Goal: Check status: Check status

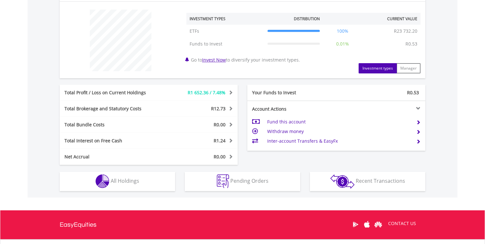
scroll to position [245, 0]
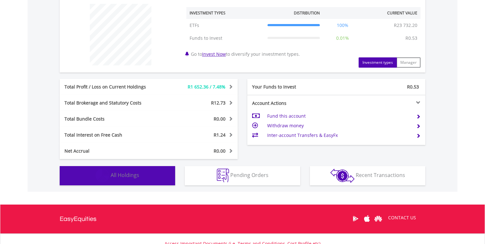
click at [142, 177] on button "Holdings All Holdings" at bounding box center [117, 175] width 115 height 19
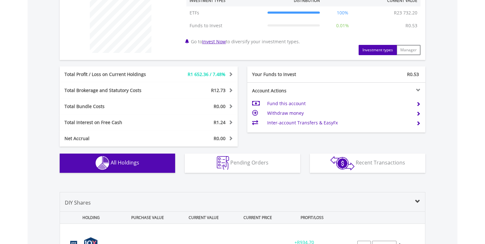
scroll to position [449, 0]
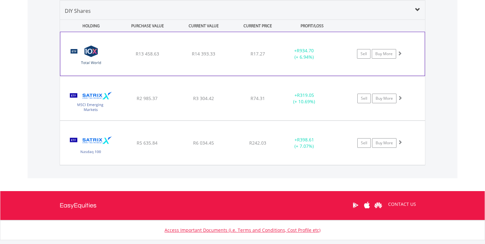
click at [400, 52] on span at bounding box center [399, 53] width 4 height 4
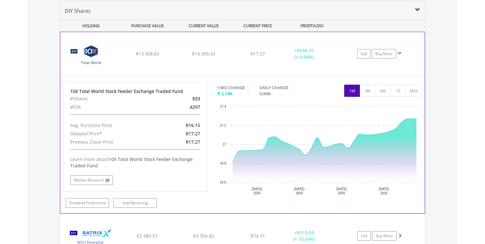
click at [400, 52] on span at bounding box center [399, 53] width 4 height 4
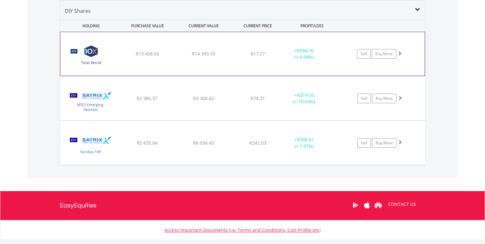
click at [399, 55] on span at bounding box center [399, 53] width 4 height 4
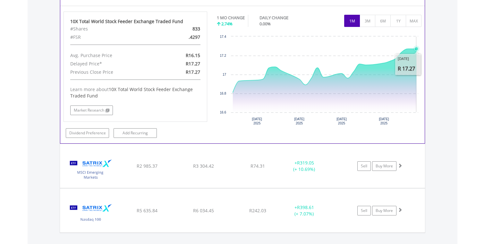
scroll to position [528, 0]
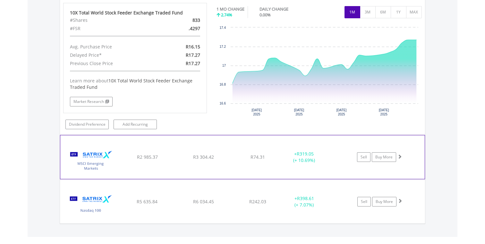
click at [398, 157] on span at bounding box center [399, 156] width 4 height 4
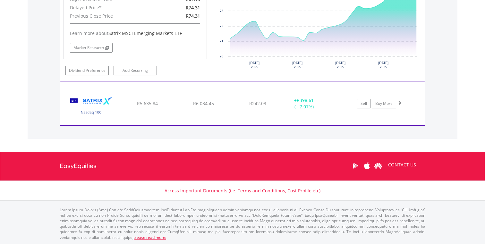
scroll to position [757, 0]
click at [399, 101] on span at bounding box center [399, 102] width 4 height 4
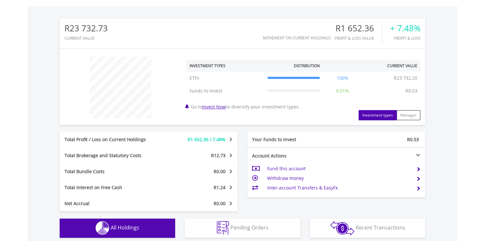
scroll to position [195, 0]
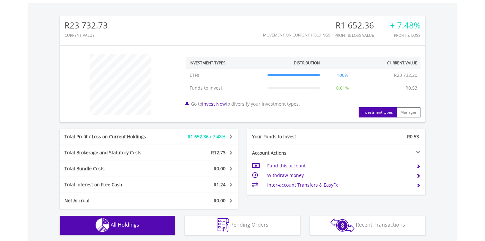
click at [231, 138] on span at bounding box center [230, 136] width 6 height 4
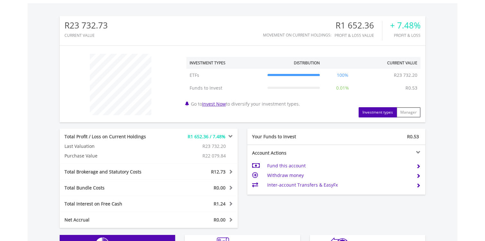
click at [231, 138] on span at bounding box center [230, 136] width 6 height 4
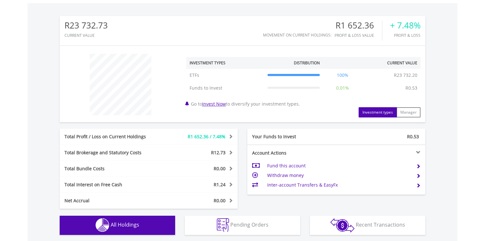
click at [231, 138] on span at bounding box center [230, 136] width 6 height 4
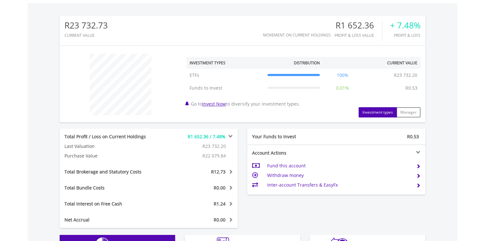
click at [231, 138] on span at bounding box center [230, 136] width 6 height 4
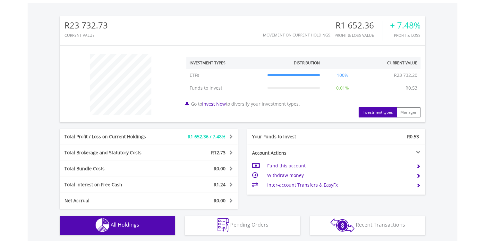
click at [231, 138] on span at bounding box center [230, 136] width 6 height 4
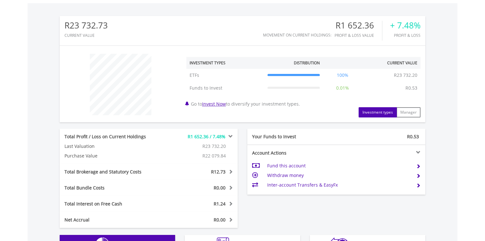
click at [231, 138] on span at bounding box center [230, 136] width 6 height 4
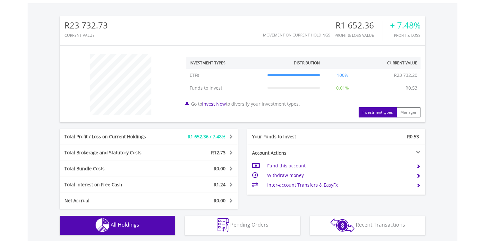
click at [231, 138] on span at bounding box center [230, 136] width 6 height 4
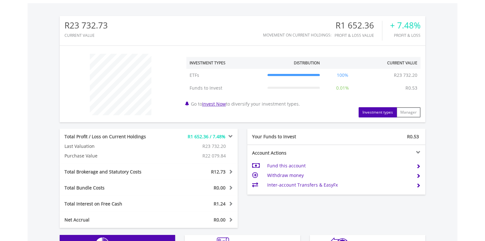
click at [231, 138] on span at bounding box center [230, 136] width 6 height 4
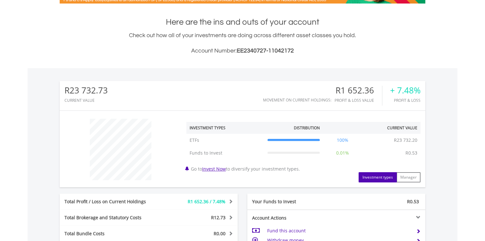
scroll to position [131, 0]
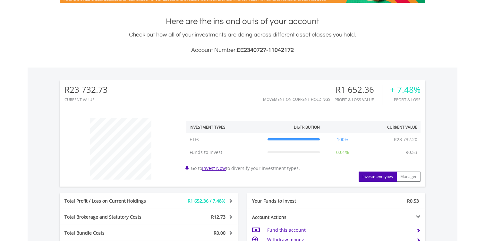
click at [368, 89] on div "R1 652.36" at bounding box center [357, 89] width 47 height 9
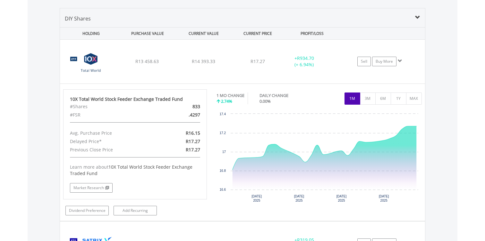
scroll to position [434, 0]
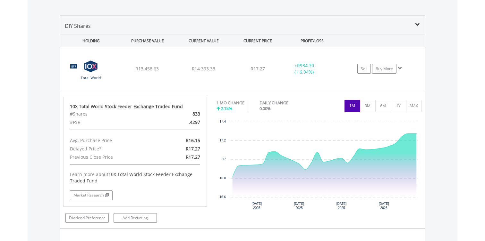
click at [418, 25] on span at bounding box center [417, 24] width 5 height 5
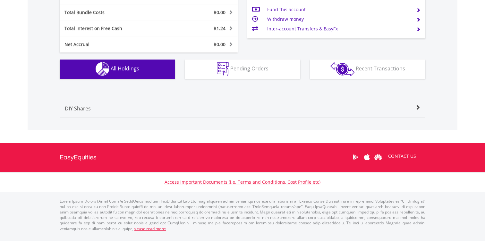
scroll to position [346, 0]
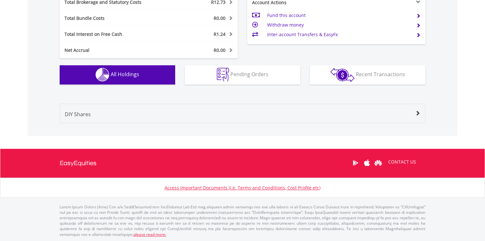
click at [416, 116] on span at bounding box center [417, 113] width 5 height 5
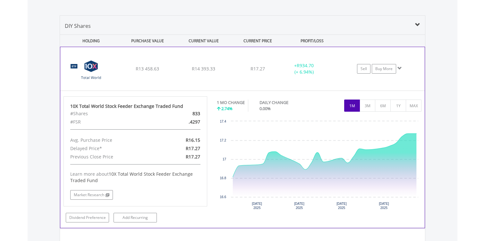
click at [397, 68] on span at bounding box center [399, 68] width 4 height 4
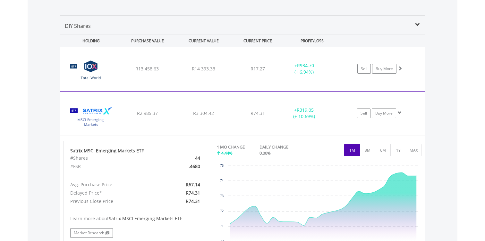
click at [398, 112] on span at bounding box center [399, 113] width 4 height 4
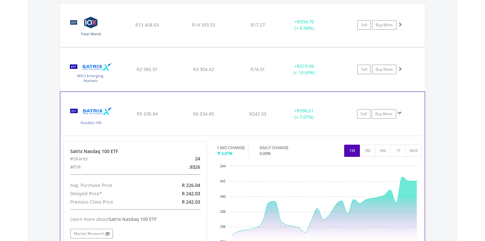
scroll to position [478, 0]
click at [397, 114] on span at bounding box center [399, 114] width 4 height 4
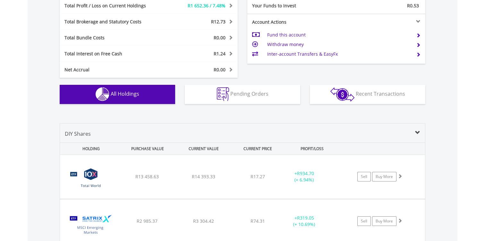
scroll to position [338, 0]
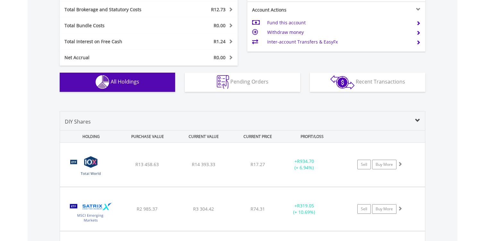
click at [416, 121] on span at bounding box center [417, 120] width 5 height 5
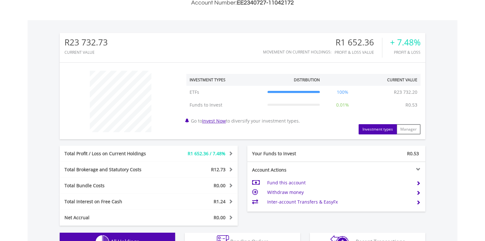
scroll to position [184, 0]
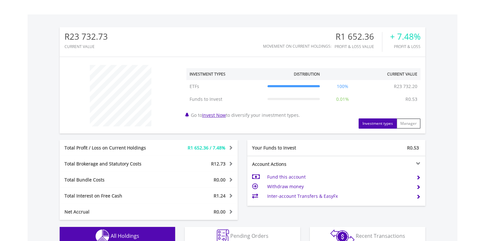
click at [224, 147] on span "R1 652.36 / 7.48%" at bounding box center [206, 148] width 38 height 6
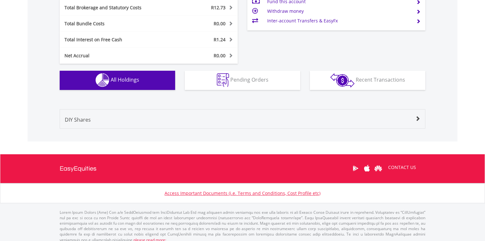
scroll to position [360, 0]
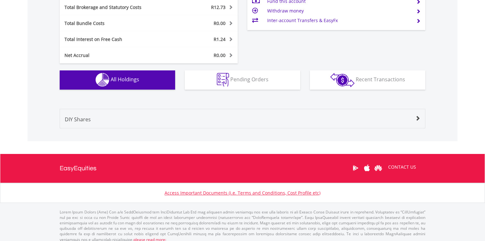
click at [241, 122] on div "DIY Shares" at bounding box center [242, 122] width 365 height 12
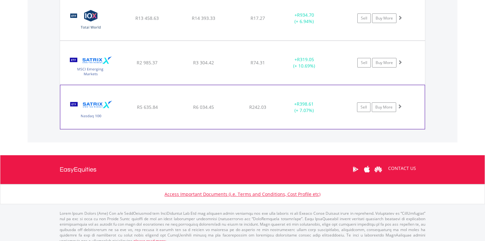
scroll to position [500, 0]
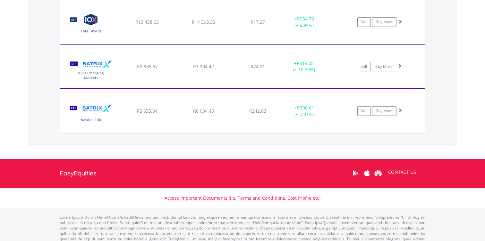
click at [400, 65] on span at bounding box center [399, 66] width 4 height 4
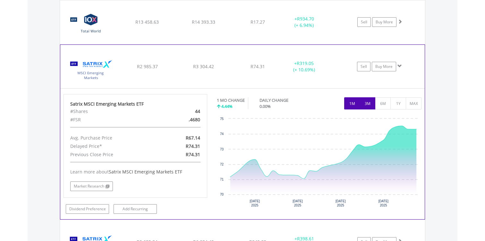
click at [365, 106] on button "3M" at bounding box center [367, 103] width 16 height 12
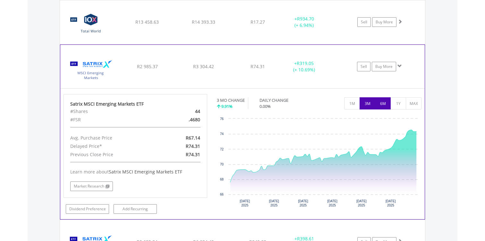
click at [381, 100] on button "6M" at bounding box center [383, 103] width 16 height 12
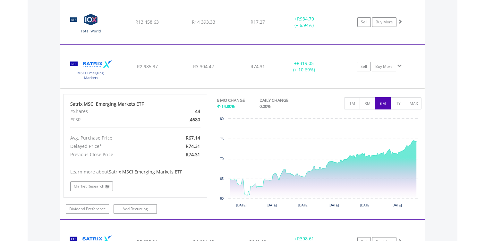
click at [399, 65] on span at bounding box center [399, 66] width 4 height 4
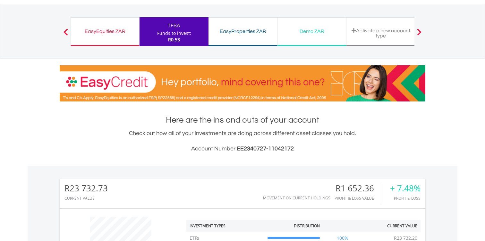
scroll to position [0, 0]
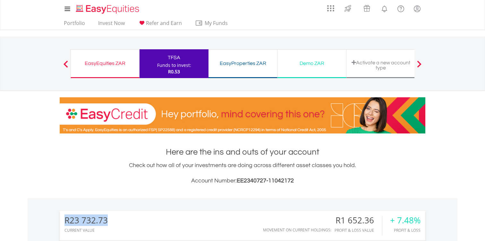
drag, startPoint x: 110, startPoint y: 221, endPoint x: 55, endPoint y: 210, distance: 56.4
